Goal: Task Accomplishment & Management: Manage account settings

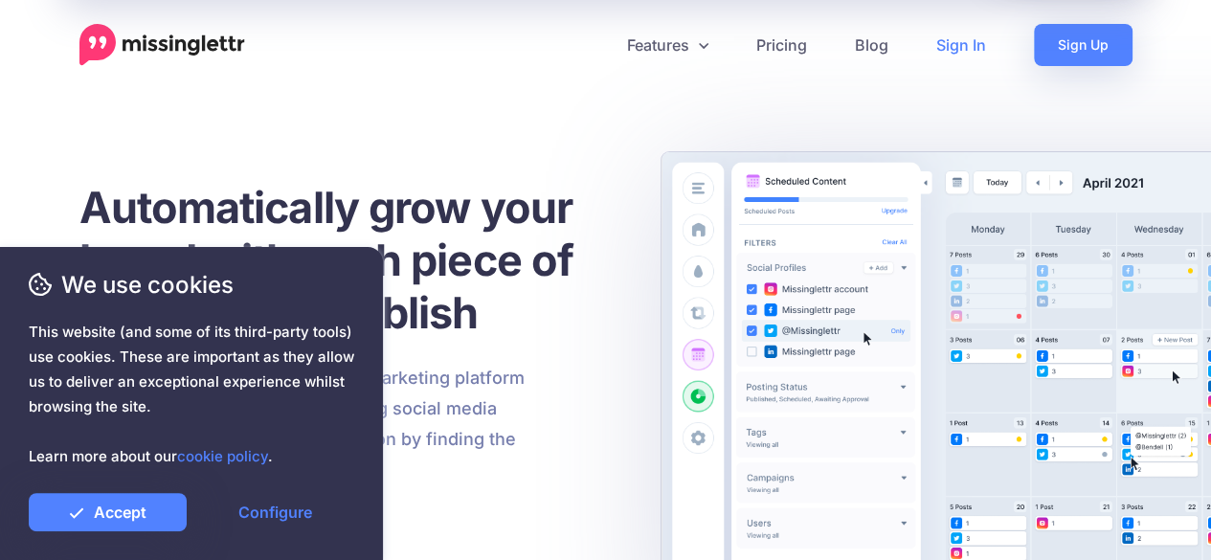
click at [950, 39] on link "Sign In" at bounding box center [961, 45] width 98 height 42
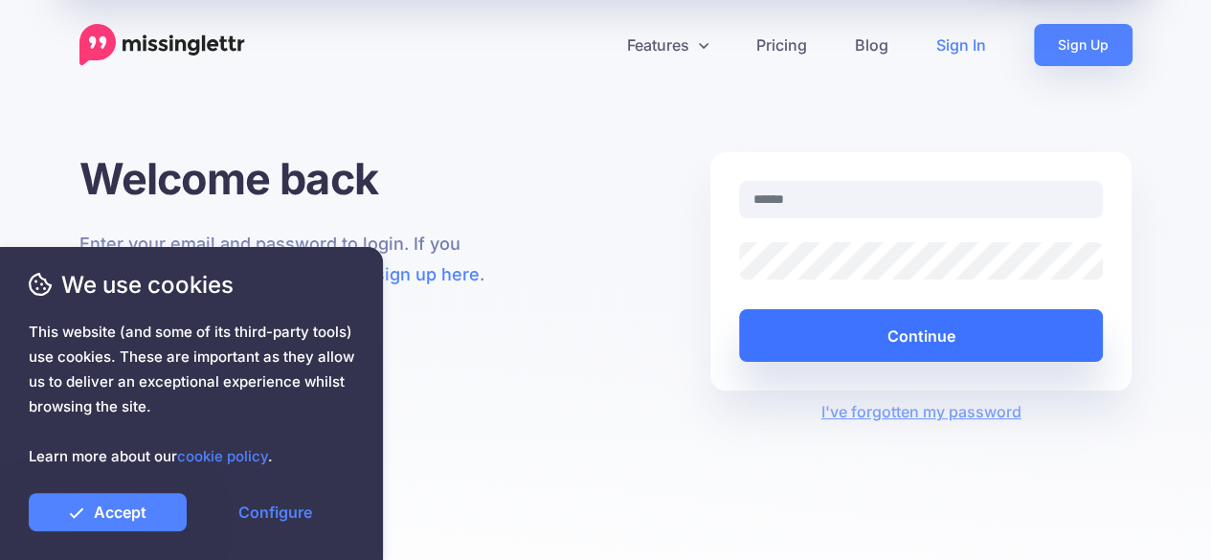
type input "**********"
click at [933, 324] on button "Continue" at bounding box center [921, 335] width 365 height 53
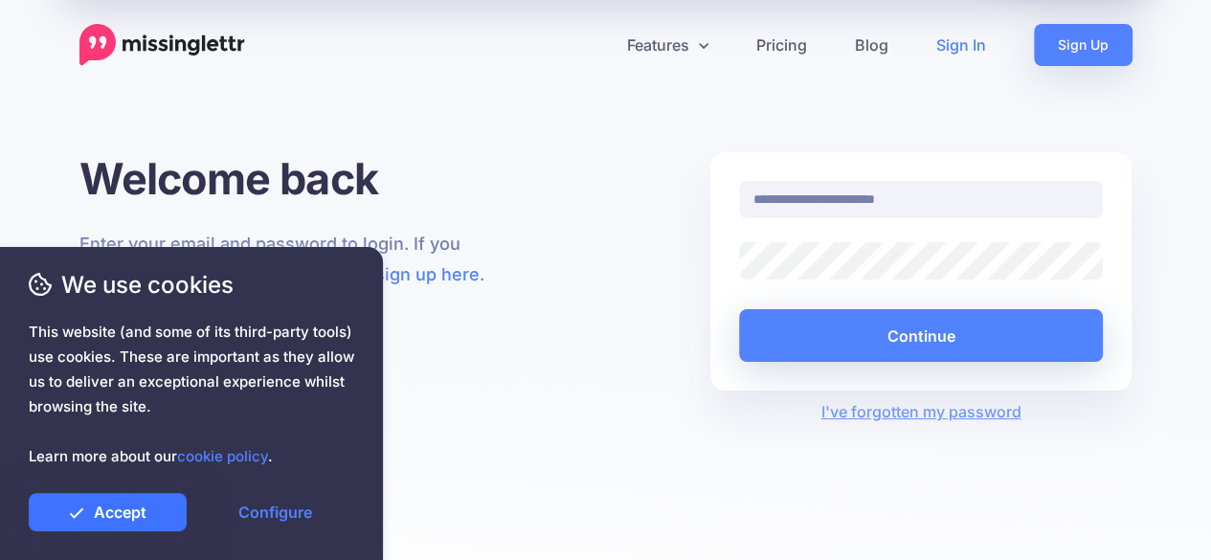
click at [165, 504] on link "Accept" at bounding box center [108, 512] width 158 height 38
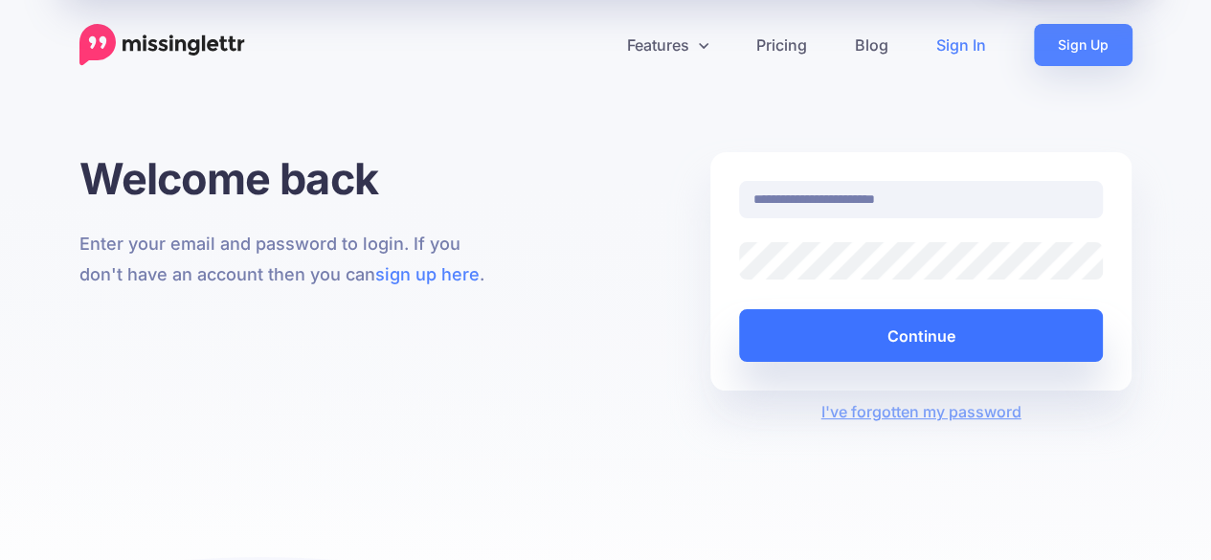
click at [903, 333] on button "Continue" at bounding box center [921, 335] width 365 height 53
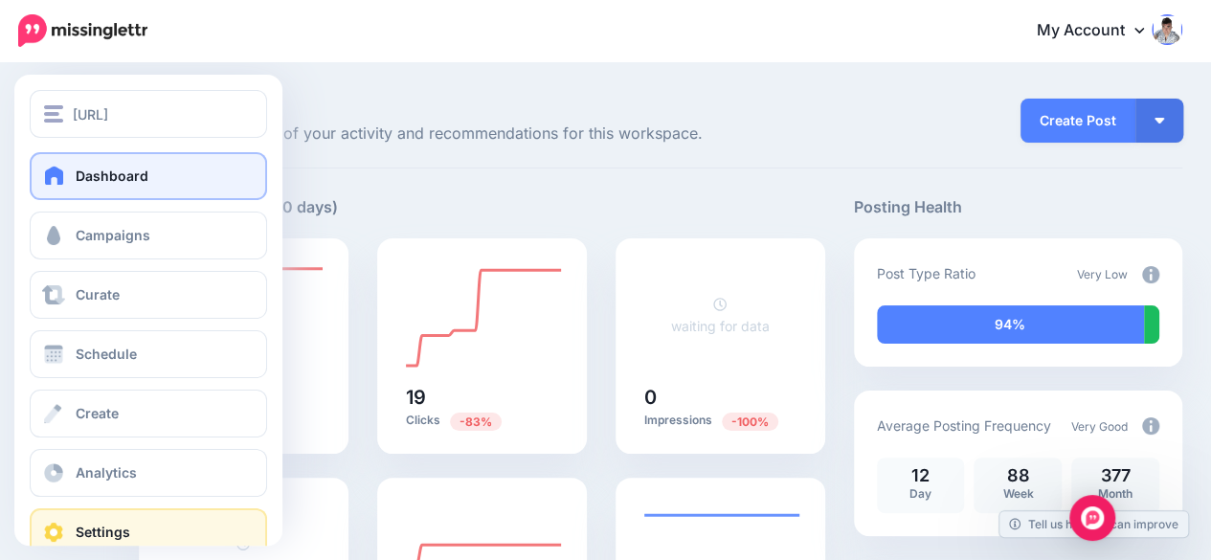
click at [116, 529] on span "Settings" at bounding box center [103, 532] width 55 height 16
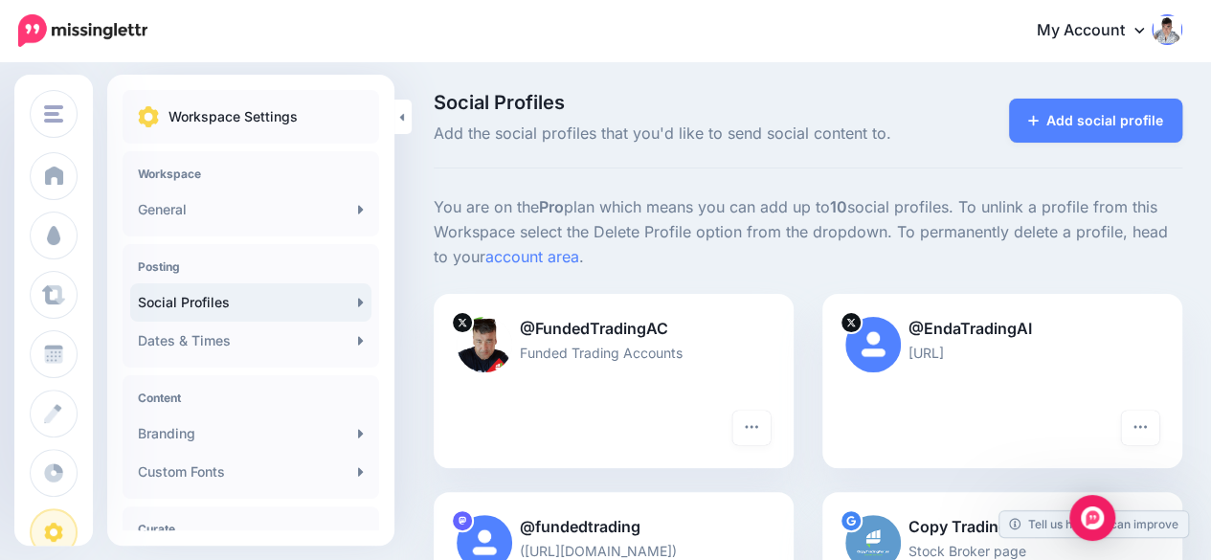
drag, startPoint x: 687, startPoint y: 332, endPoint x: 518, endPoint y: 334, distance: 169.4
click at [518, 334] on p "@FundedTradingAC" at bounding box center [614, 329] width 314 height 25
copy p "@FundedTradingAC"
drag, startPoint x: 1051, startPoint y: 324, endPoint x: 927, endPoint y: 332, distance: 123.7
click at [916, 333] on p "@EndaTradingAI" at bounding box center [1002, 329] width 314 height 25
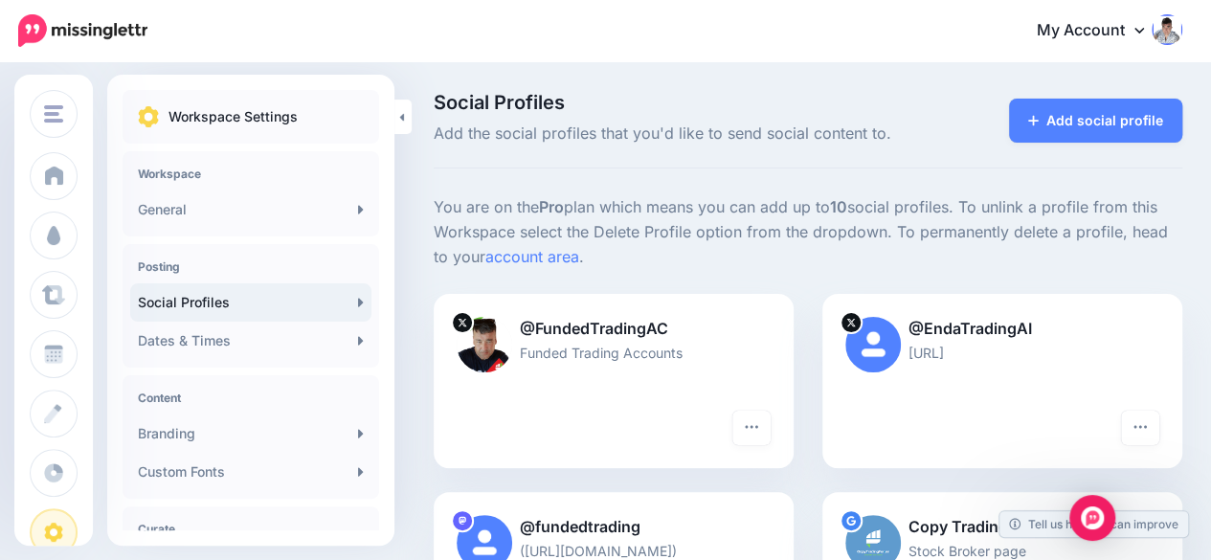
copy p "@EndaTradingAI"
